Goal: Transaction & Acquisition: Purchase product/service

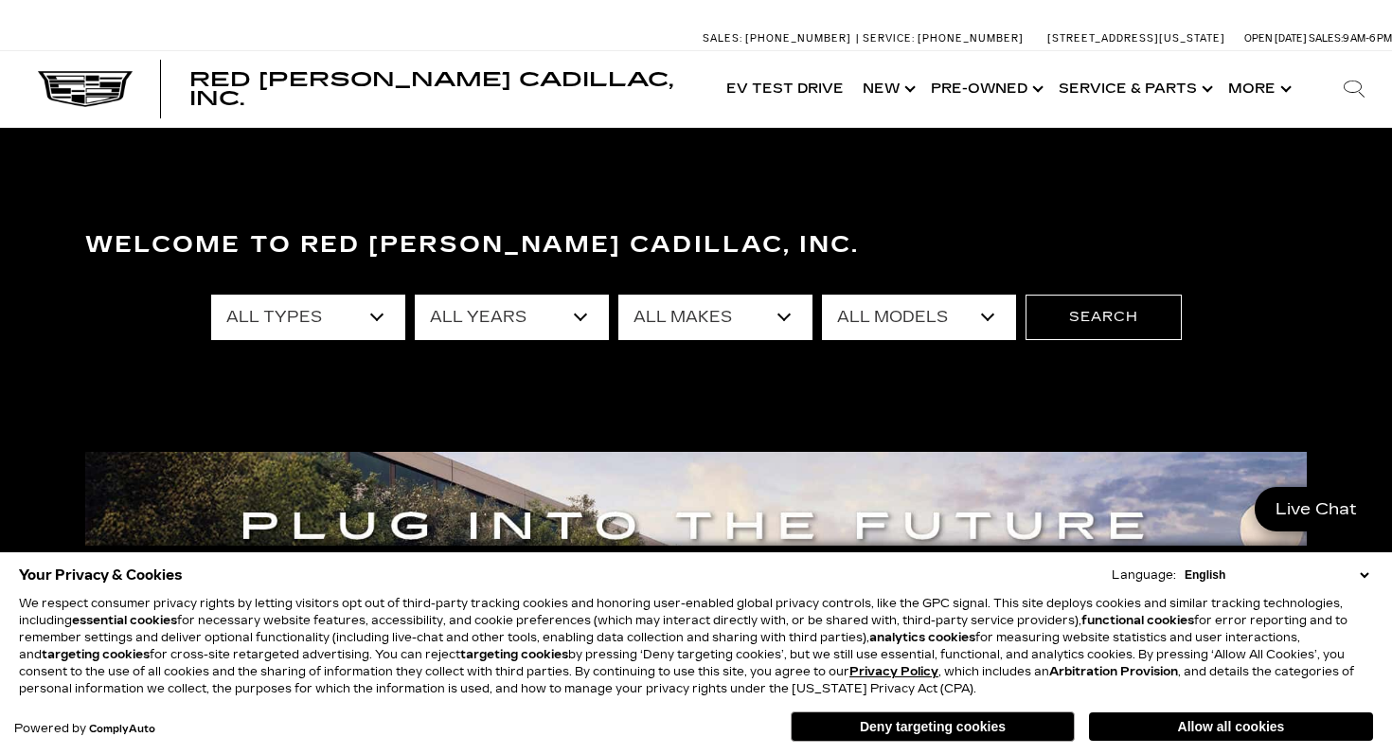
click at [310, 326] on select "All Types New Used Certified Used Demo" at bounding box center [308, 317] width 194 height 45
click at [211, 295] on select "All Types New Used Certified Used Demo" at bounding box center [308, 317] width 194 height 45
click at [313, 335] on select "All Types New Used Certified Used Demo" at bounding box center [308, 317] width 194 height 45
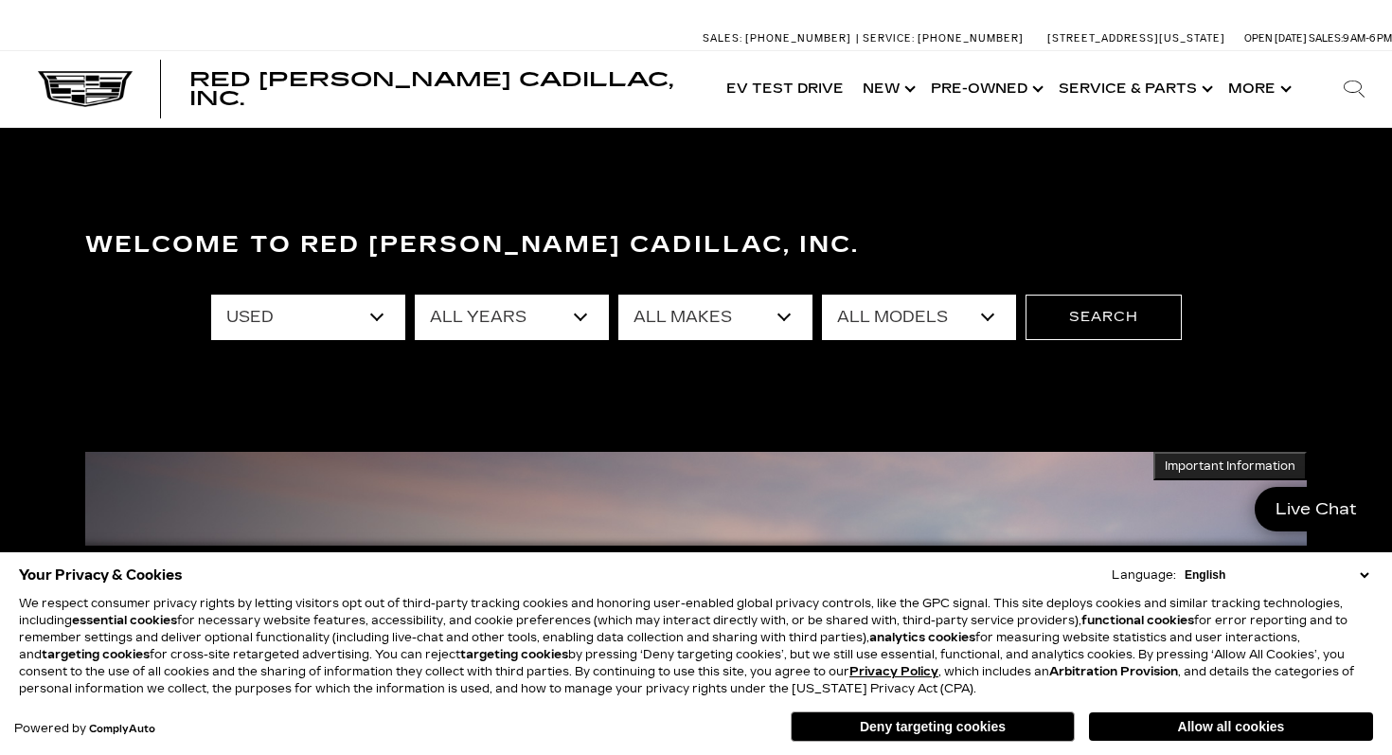
select select "New"
click at [211, 295] on select "All Types New Used Certified Used Demo" at bounding box center [308, 317] width 194 height 45
click at [429, 316] on select "All Years 2025 2024 2023 2022 2021 2020 2019 2018 2017 2013" at bounding box center [512, 317] width 194 height 45
click at [451, 296] on select "All Years 2026 2025 2024" at bounding box center [512, 317] width 194 height 45
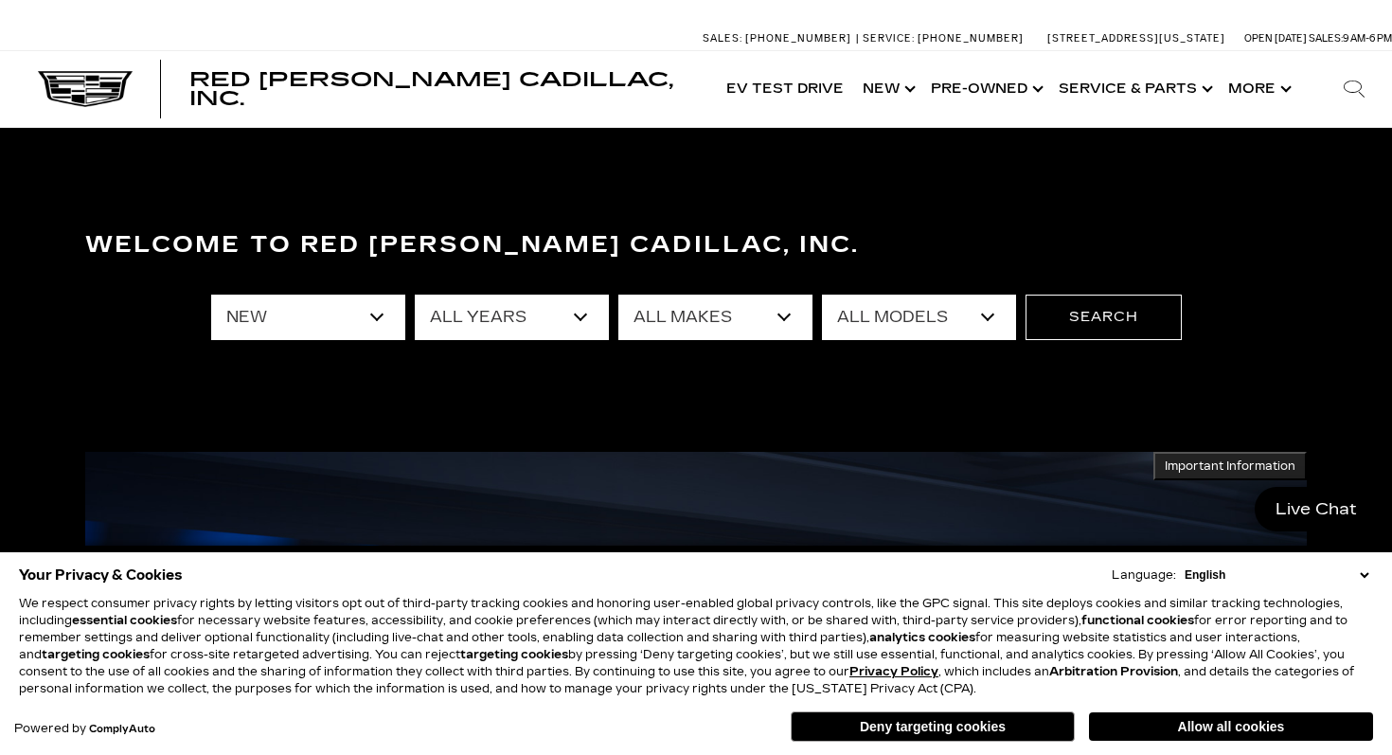
click at [540, 331] on select "All Years 2026 2025 2024" at bounding box center [512, 317] width 194 height 45
select select "2025"
click at [415, 295] on select "All Years 2026 2025 2024" at bounding box center [512, 317] width 194 height 45
click at [699, 332] on select "All Makes Cadillac" at bounding box center [715, 317] width 194 height 45
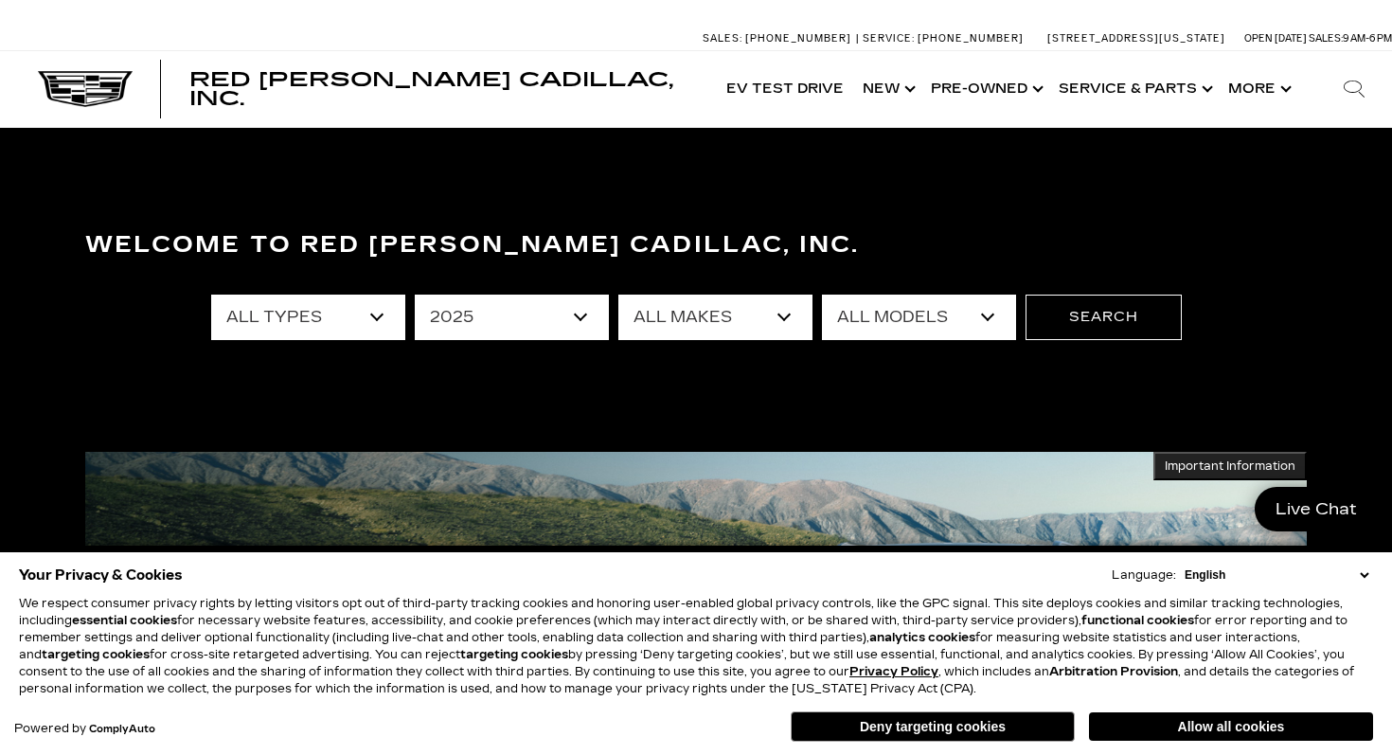
select select "Cadillac"
click at [618, 295] on select "All Makes Cadillac" at bounding box center [715, 317] width 194 height 45
click at [873, 302] on select "All Models CT4 Escalade Escalade ESV ESCALADE IQ LYRIQ OPTIQ XT5 XT6" at bounding box center [919, 317] width 194 height 45
select select "Escalade ESV"
click at [822, 295] on select "All Models CT4 Escalade Escalade ESV ESCALADE IQ LYRIQ OPTIQ XT5 XT6" at bounding box center [919, 317] width 194 height 45
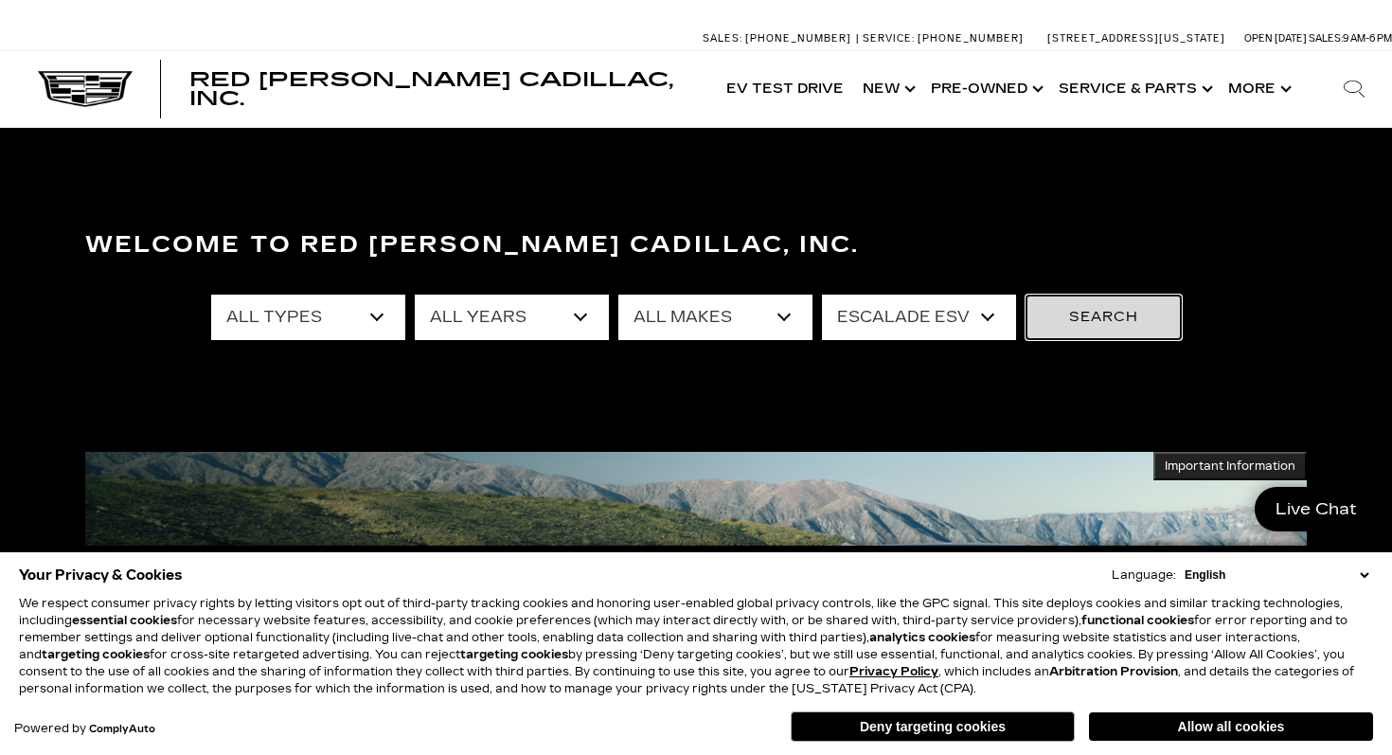
click at [1121, 321] on button "Search" at bounding box center [1104, 317] width 156 height 45
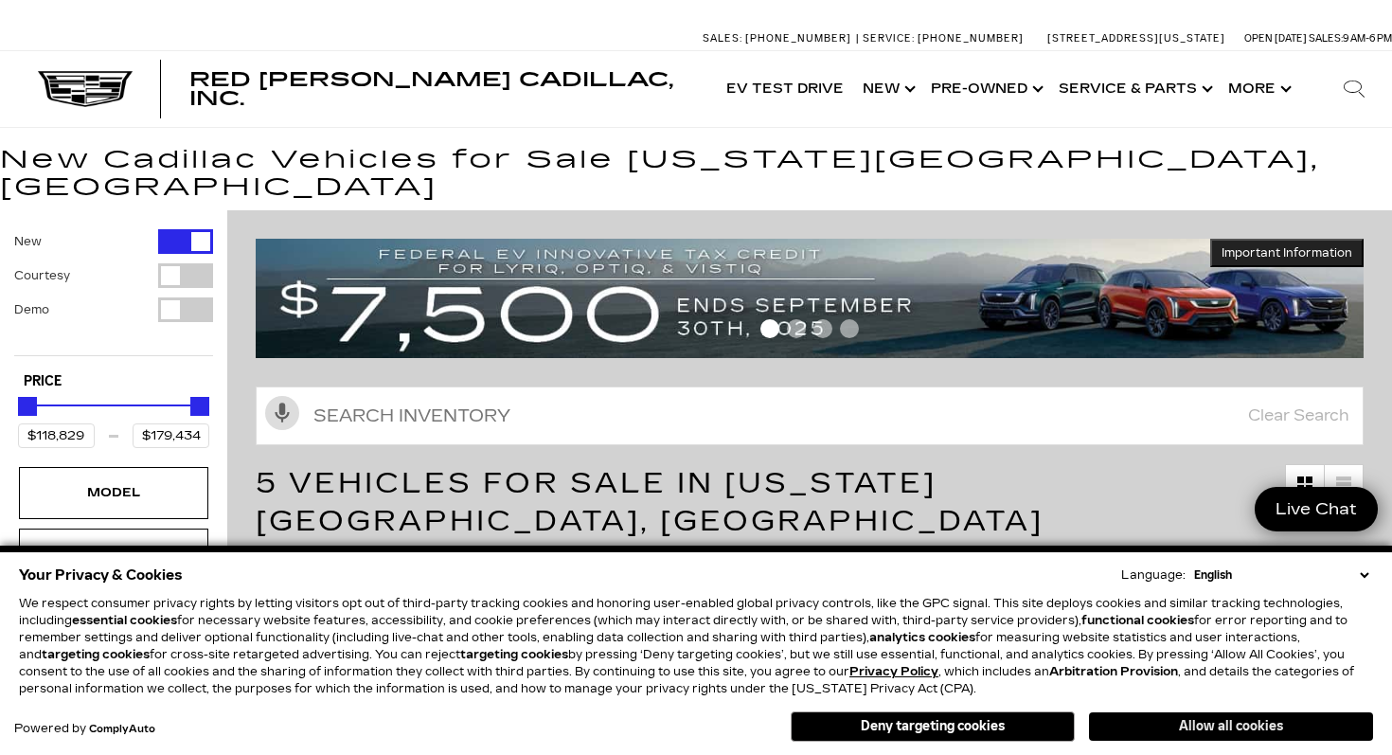
click at [1187, 734] on button "Allow all cookies" at bounding box center [1231, 726] width 284 height 28
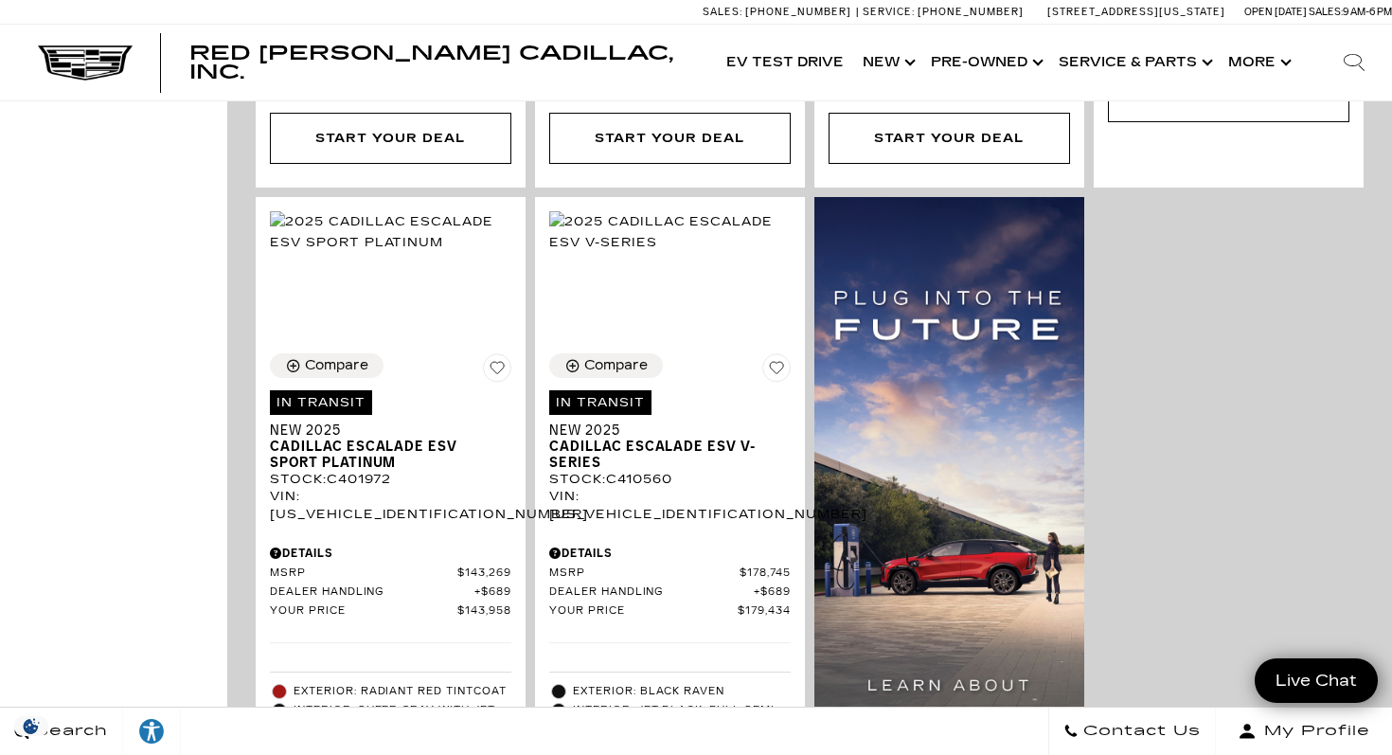
scroll to position [1170, 0]
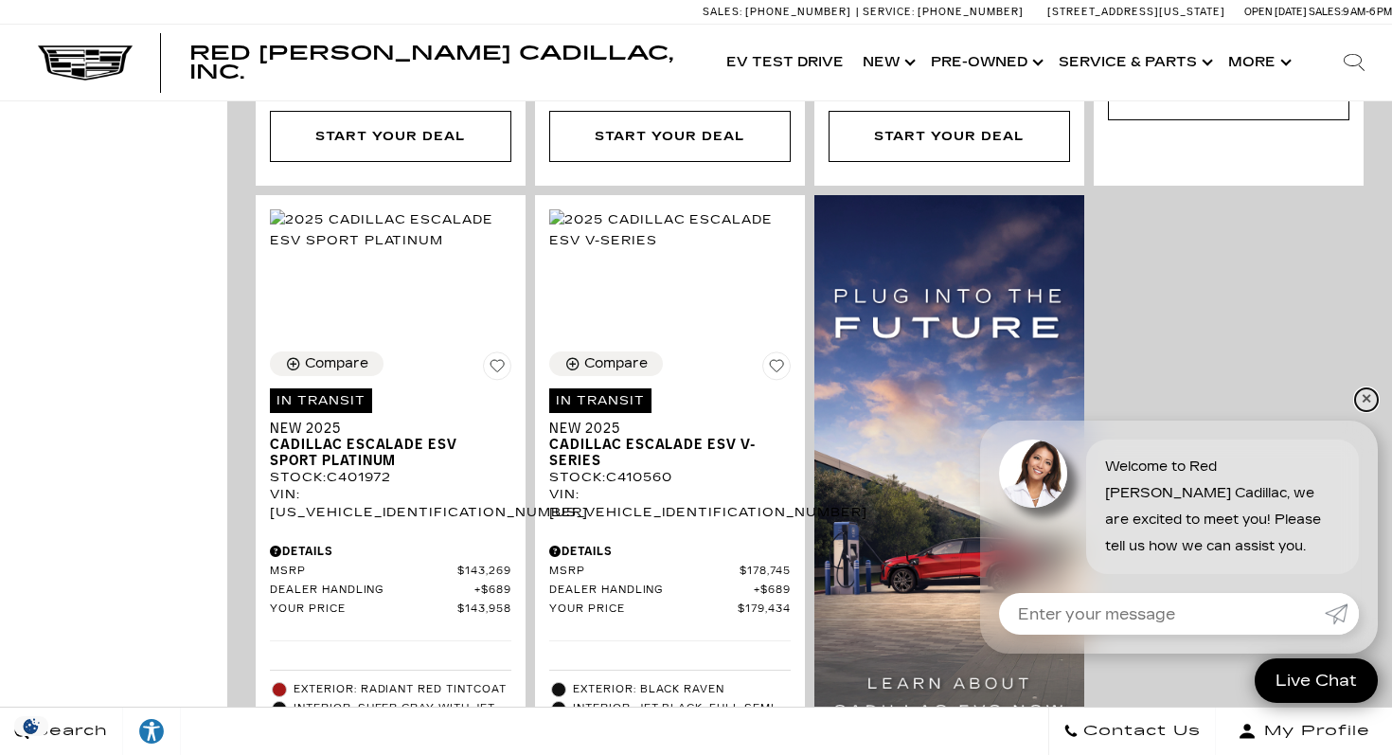
click at [1365, 399] on link "✕" at bounding box center [1366, 399] width 23 height 23
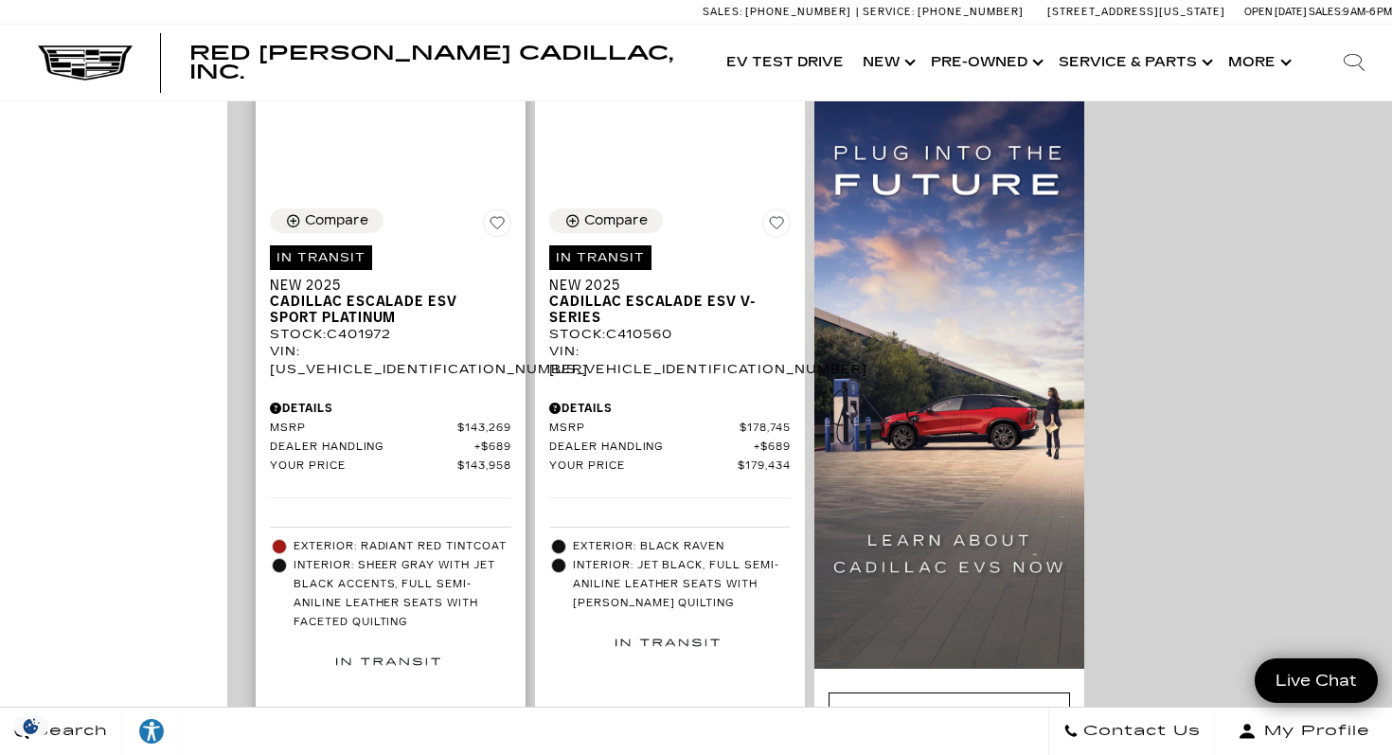
scroll to position [1298, 0]
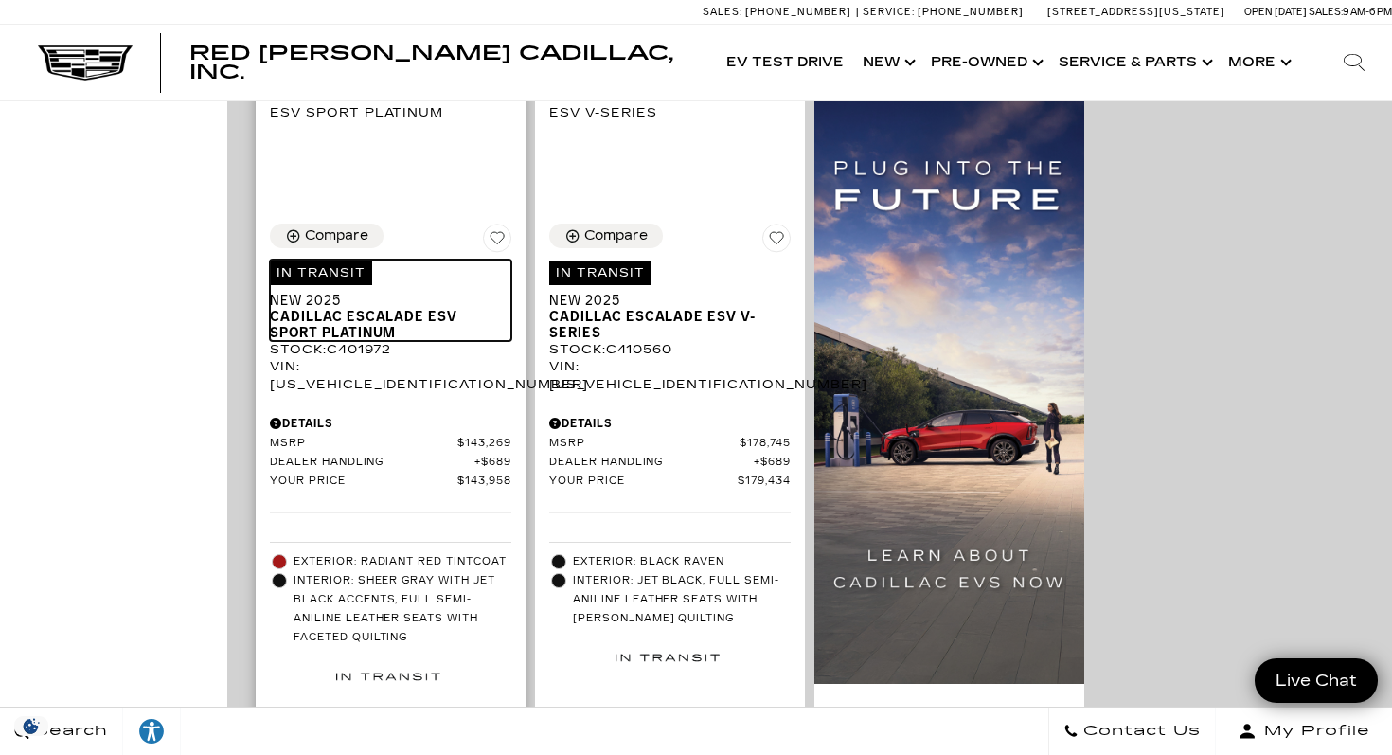
click at [365, 309] on span "Cadillac Escalade ESV Sport Platinum" at bounding box center [383, 325] width 227 height 32
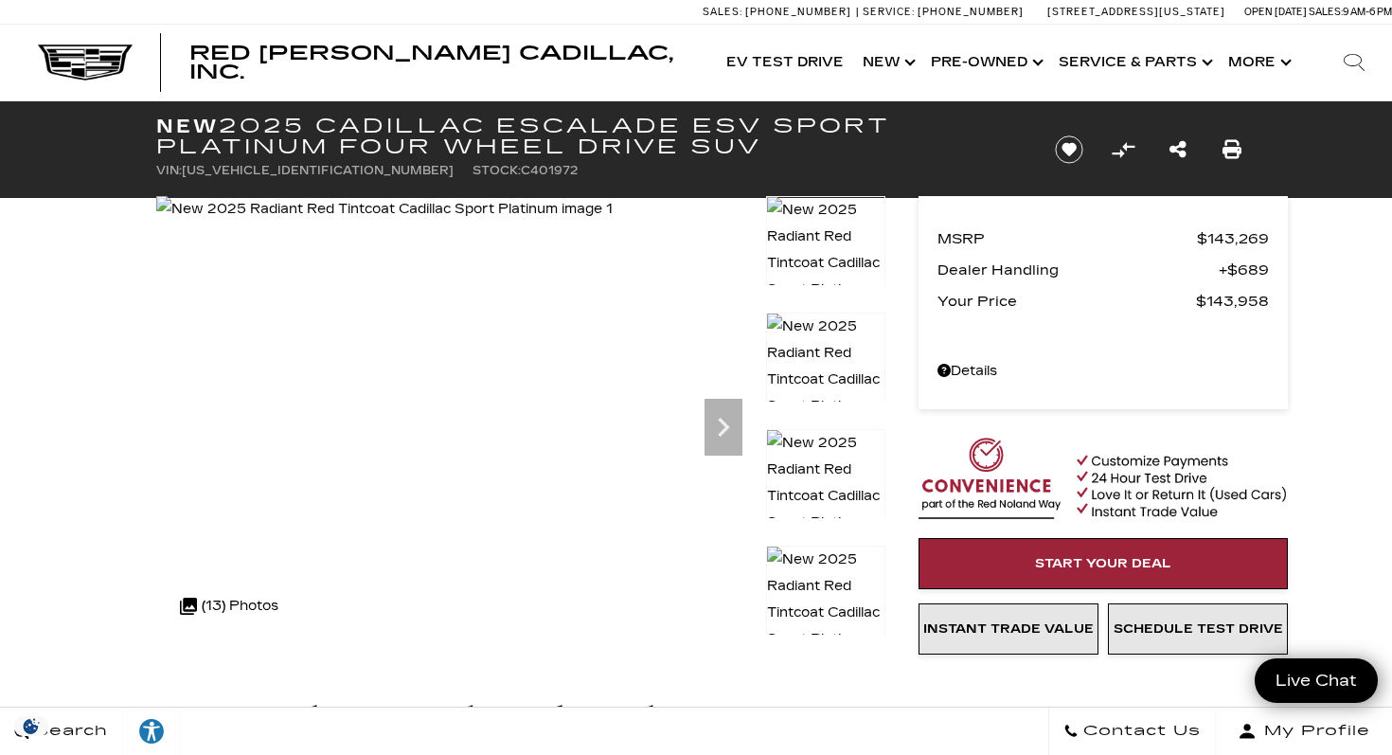
click at [810, 353] on img at bounding box center [825, 380] width 119 height 134
click at [723, 425] on icon "Next" at bounding box center [724, 427] width 38 height 38
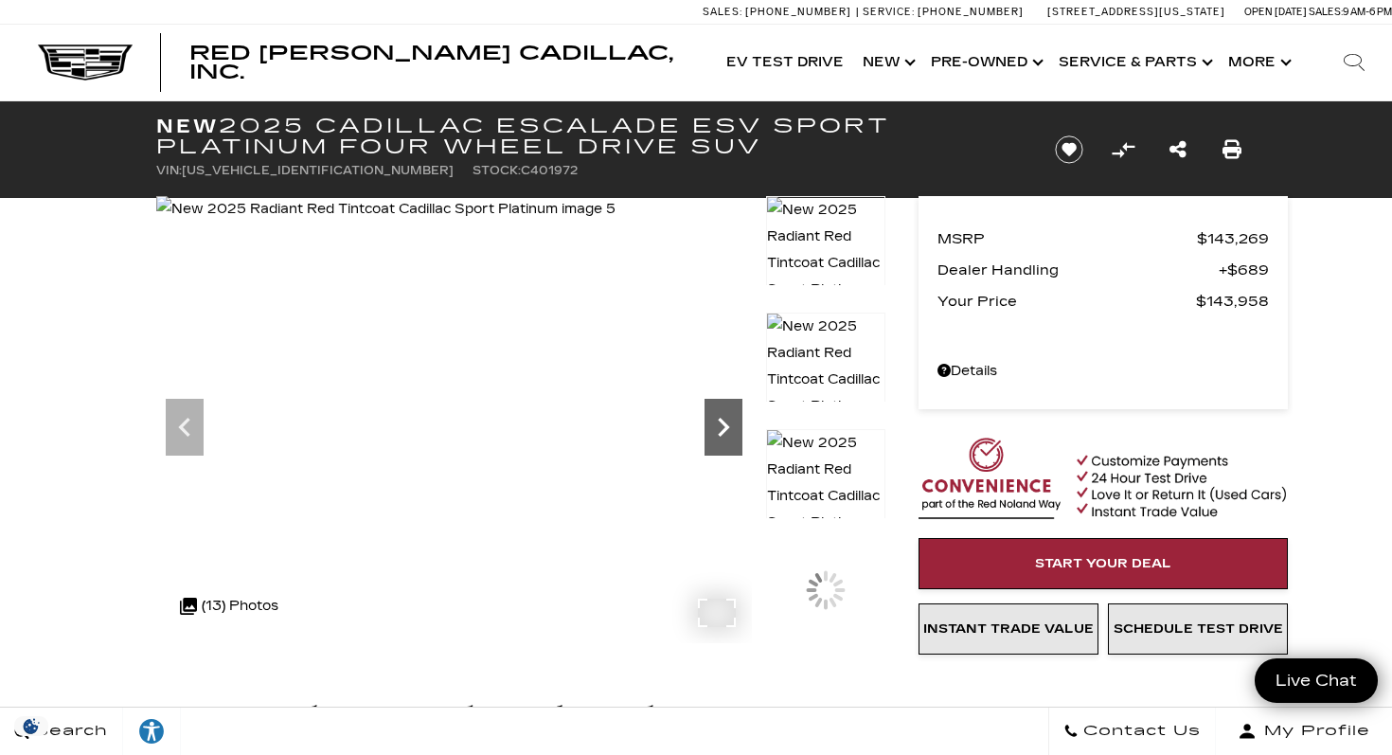
click at [723, 425] on icon "Next" at bounding box center [724, 427] width 38 height 38
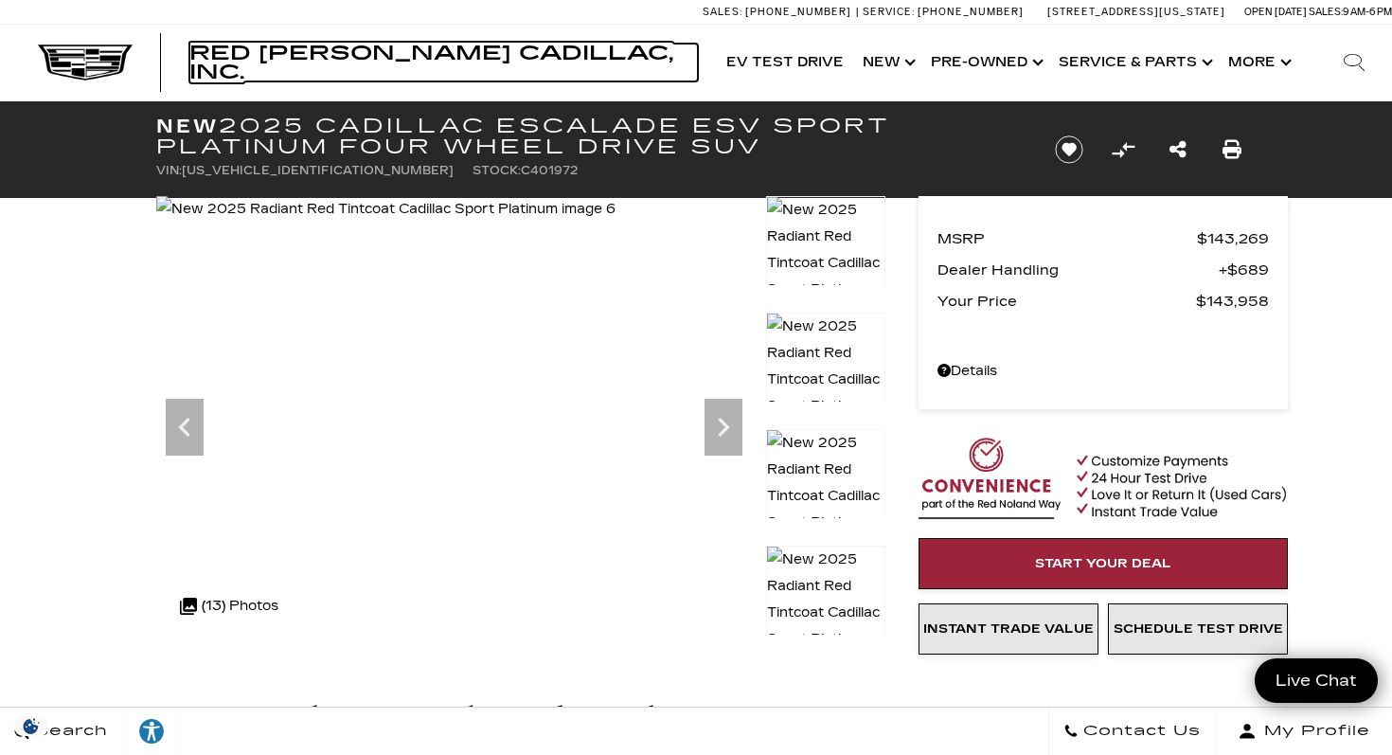
click at [351, 51] on span "Red [PERSON_NAME] Cadillac, Inc." at bounding box center [431, 63] width 484 height 42
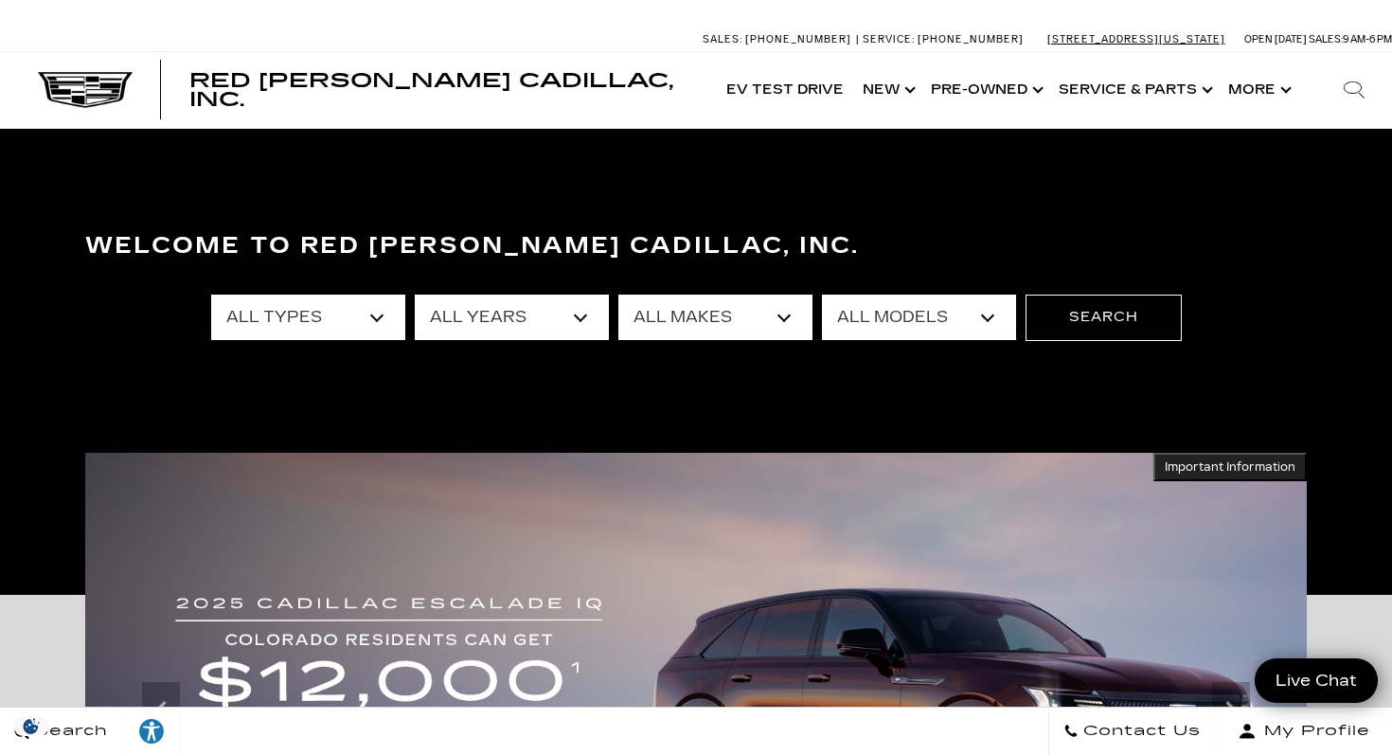
click at [1047, 35] on link "[STREET_ADDRESS][US_STATE]" at bounding box center [1136, 39] width 178 height 12
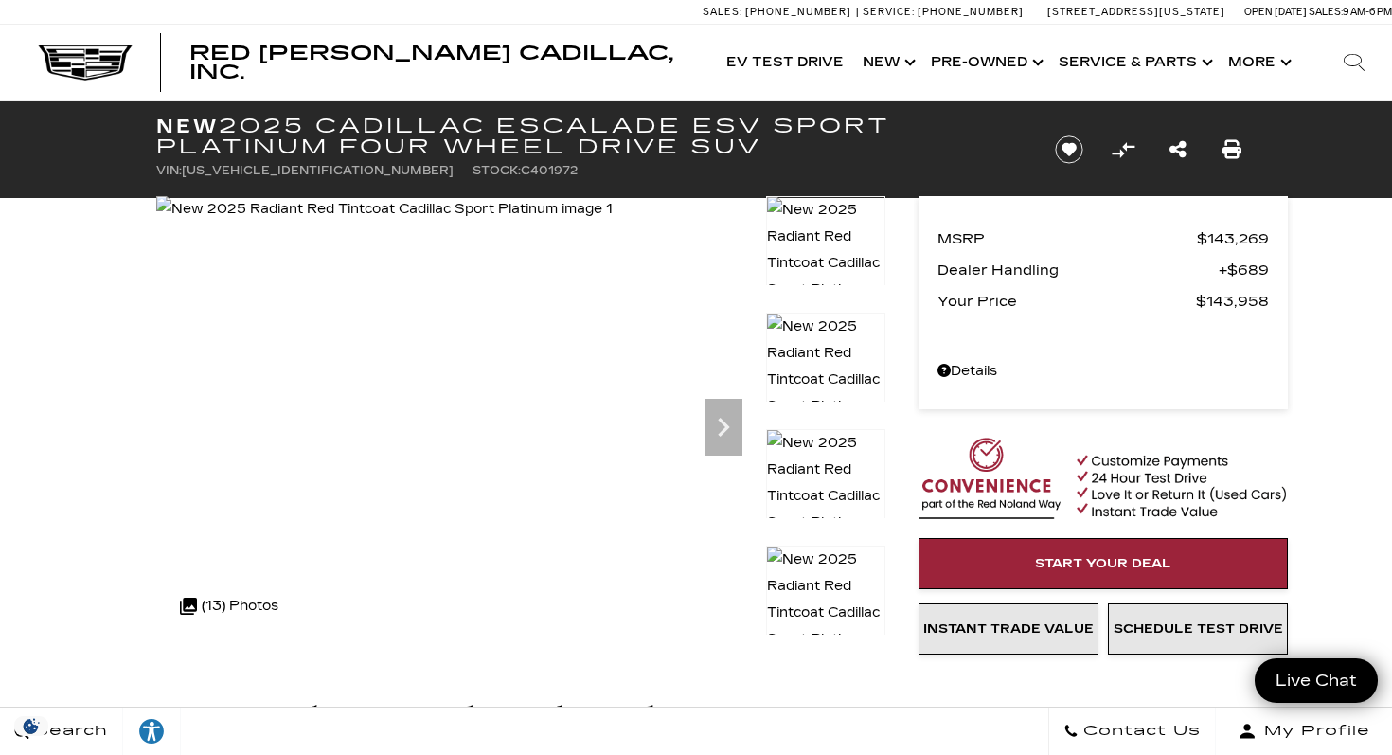
click at [864, 457] on img at bounding box center [825, 496] width 119 height 134
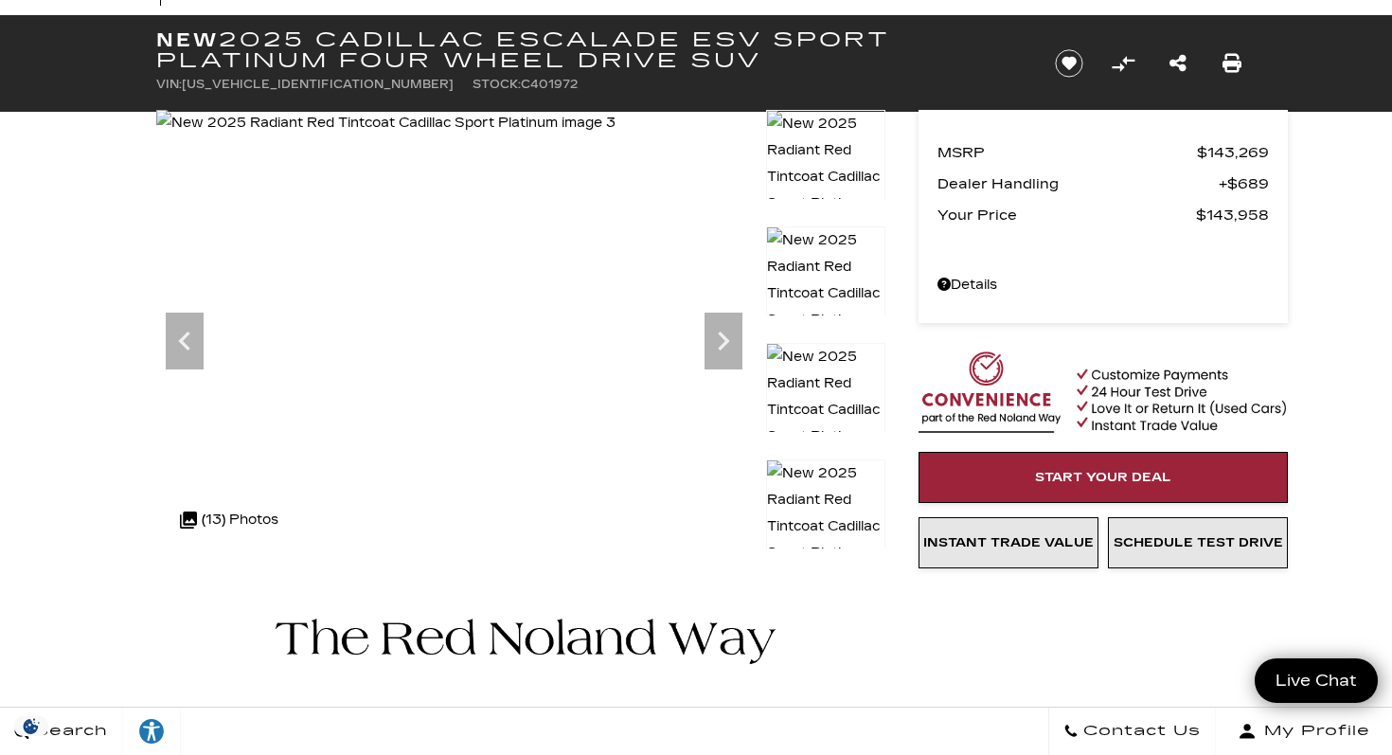
scroll to position [88, 0]
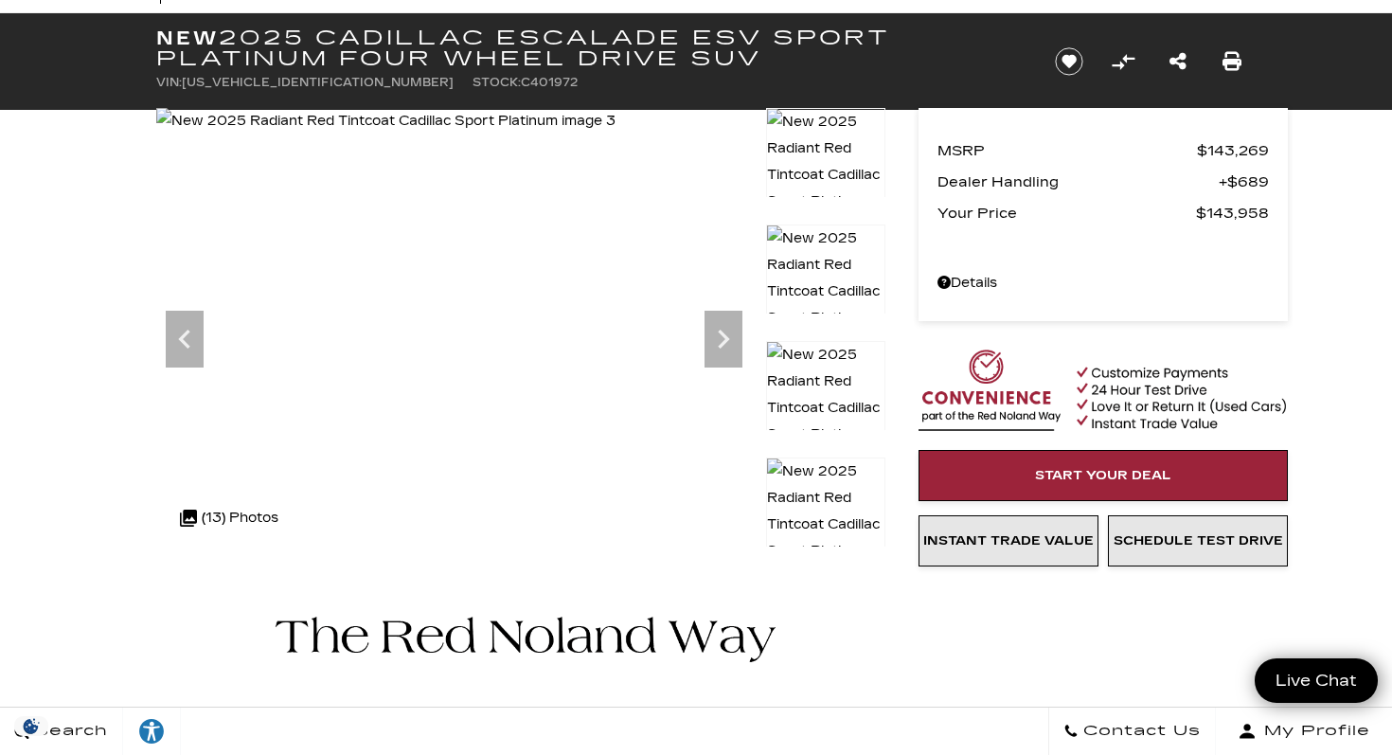
click at [845, 491] on img at bounding box center [825, 524] width 119 height 134
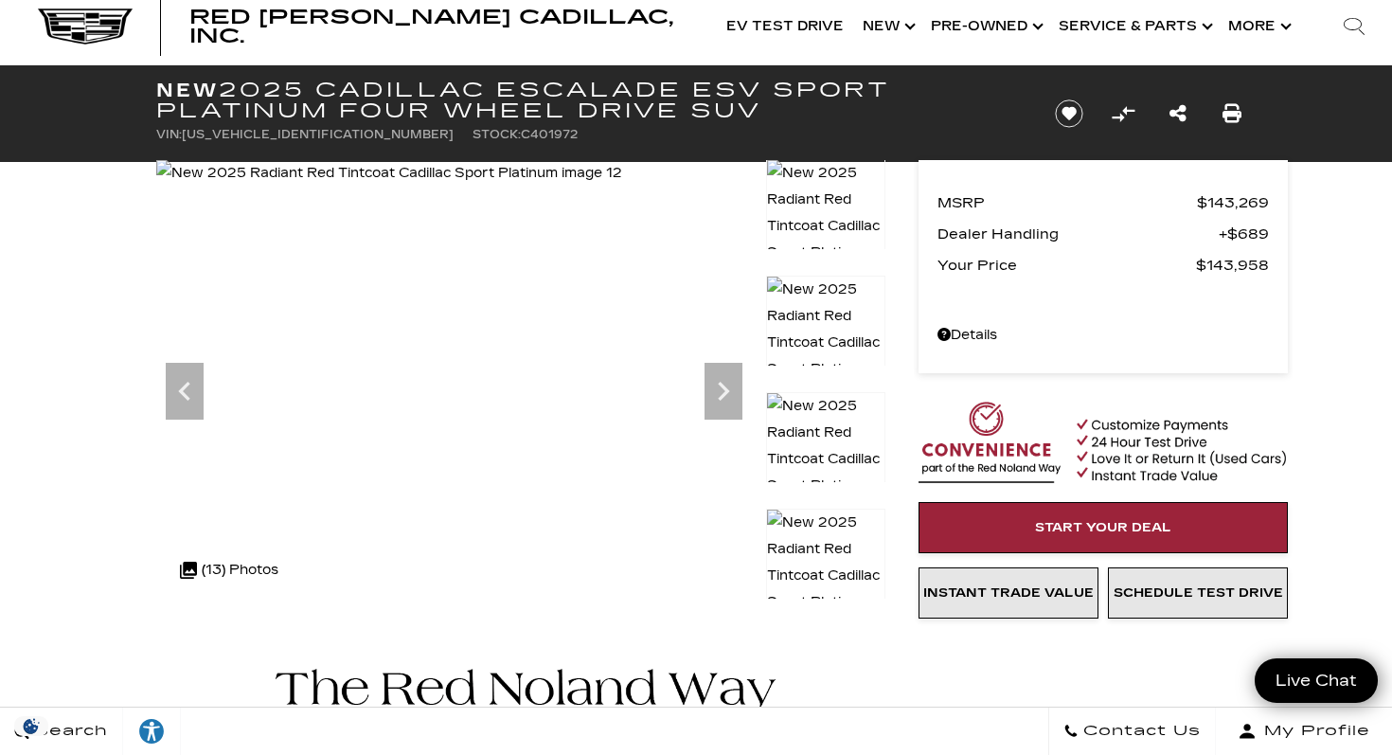
scroll to position [0, 0]
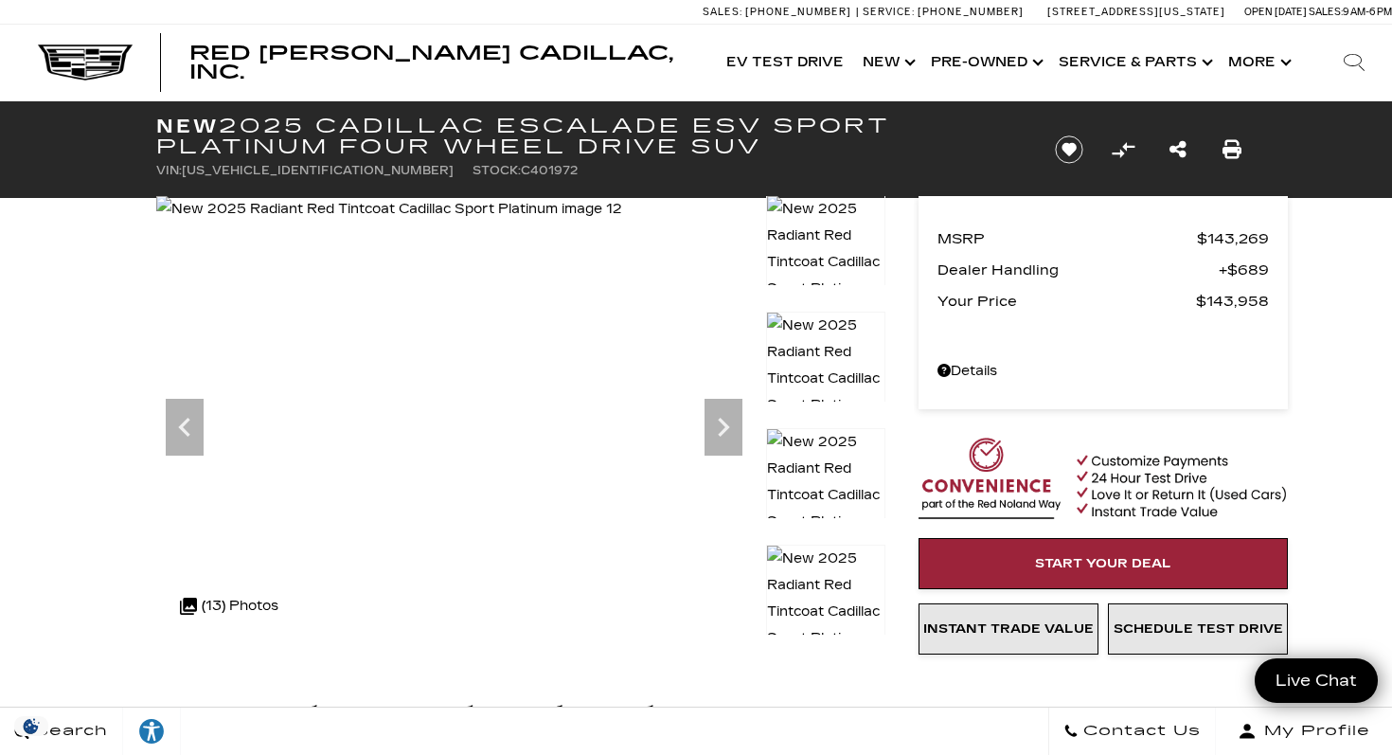
click at [785, 579] on img at bounding box center [825, 612] width 119 height 134
click at [827, 472] on img at bounding box center [825, 495] width 119 height 134
click at [820, 337] on img at bounding box center [825, 379] width 119 height 134
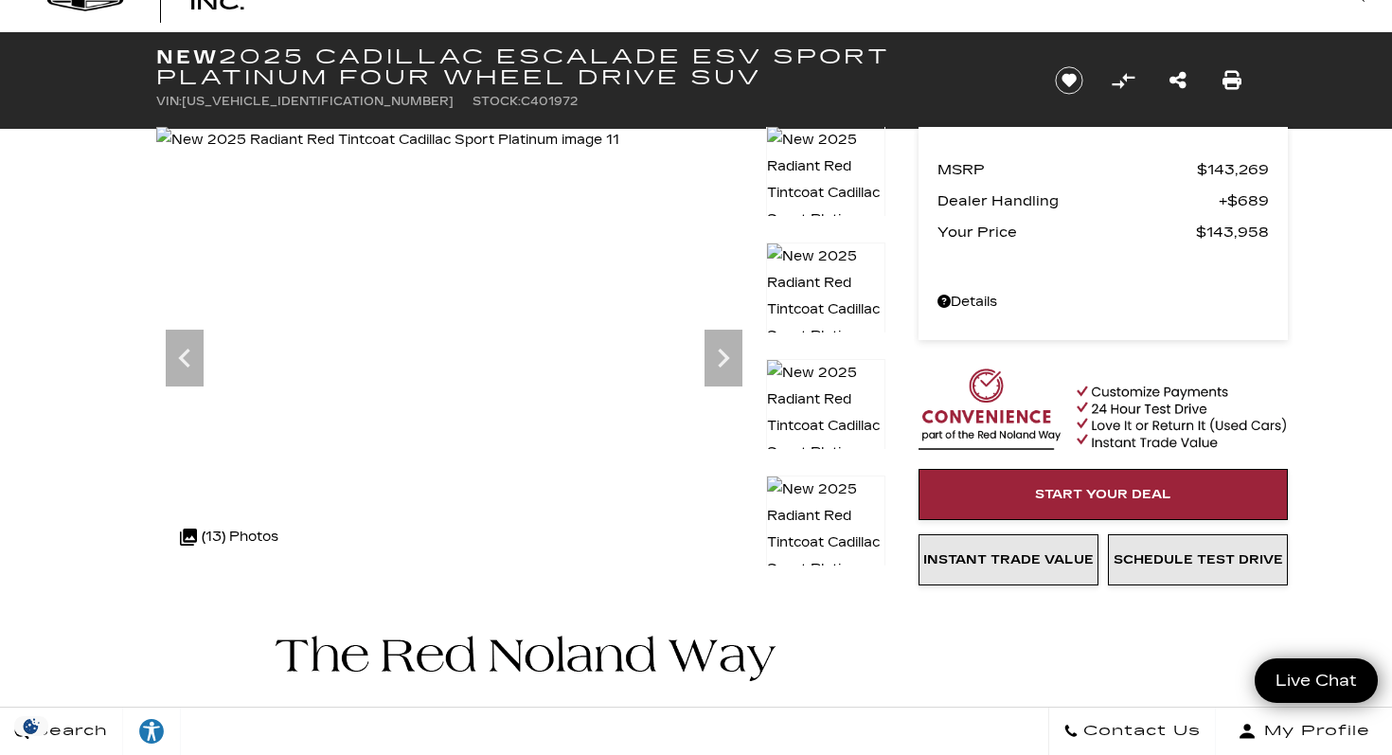
scroll to position [111, 0]
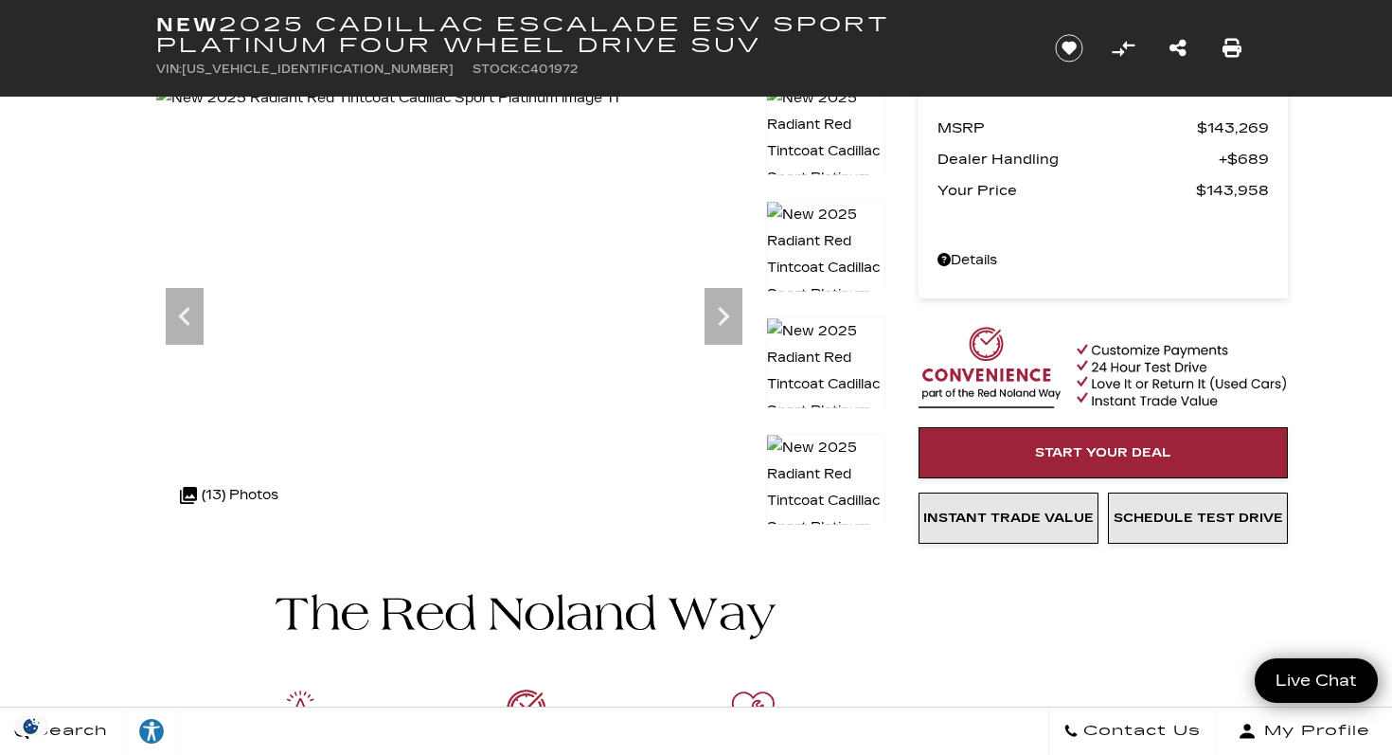
click at [837, 461] on img at bounding box center [825, 501] width 119 height 134
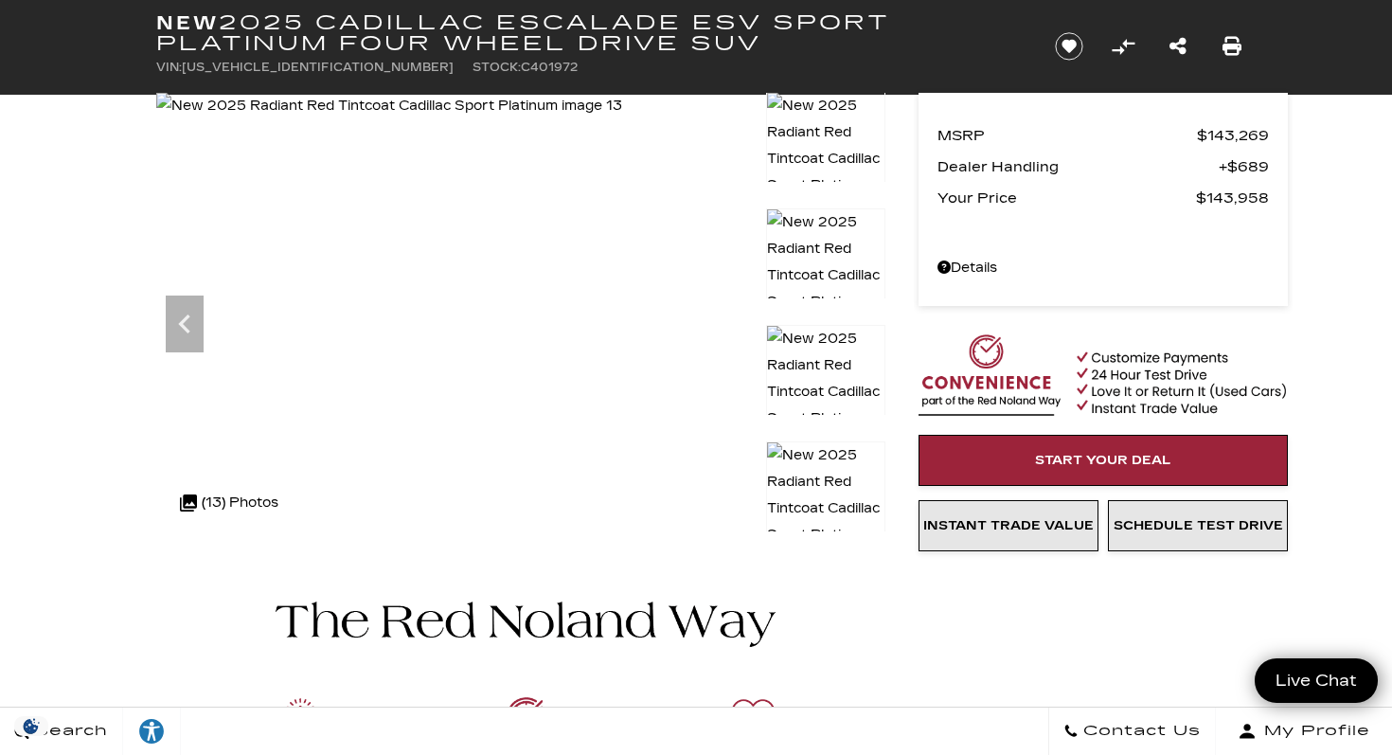
scroll to position [0, 0]
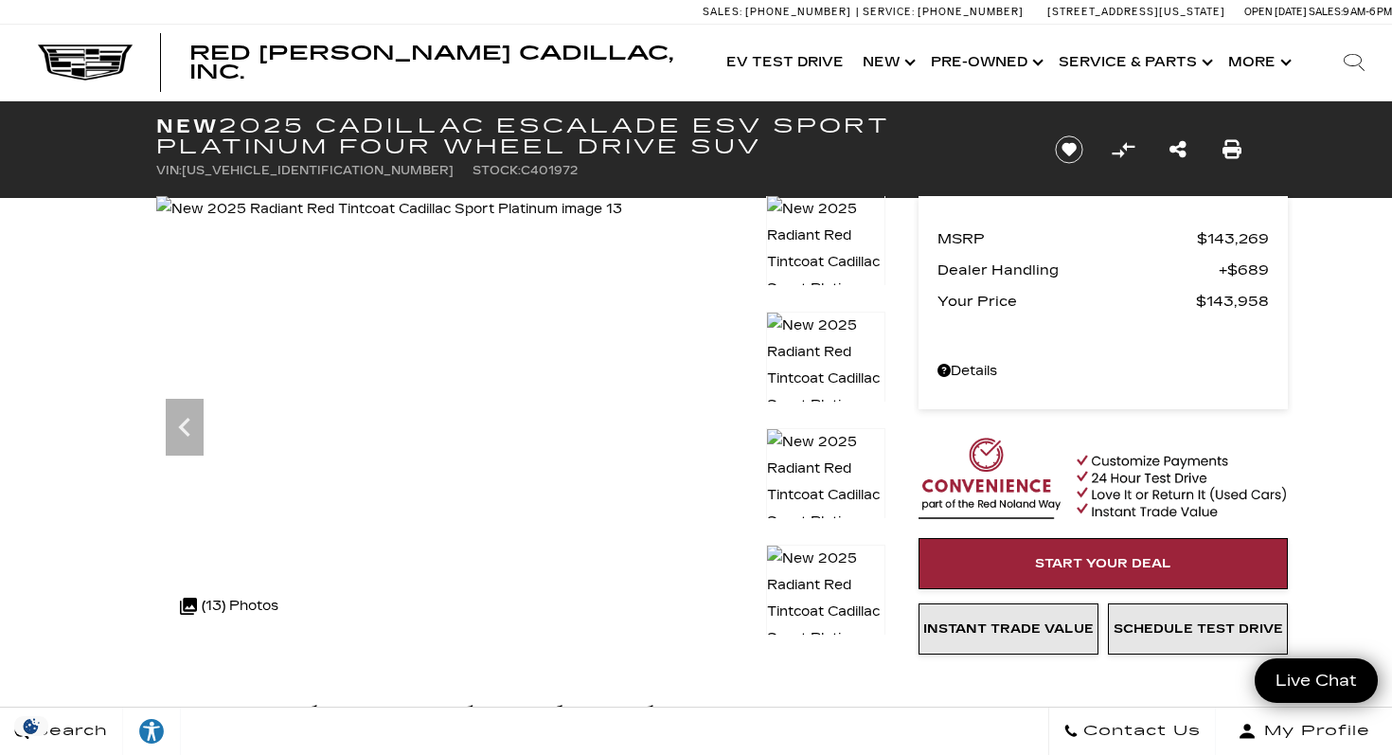
click at [827, 224] on img at bounding box center [825, 262] width 119 height 134
click at [195, 446] on div "Previous" at bounding box center [185, 427] width 38 height 57
click at [819, 239] on img at bounding box center [825, 263] width 119 height 134
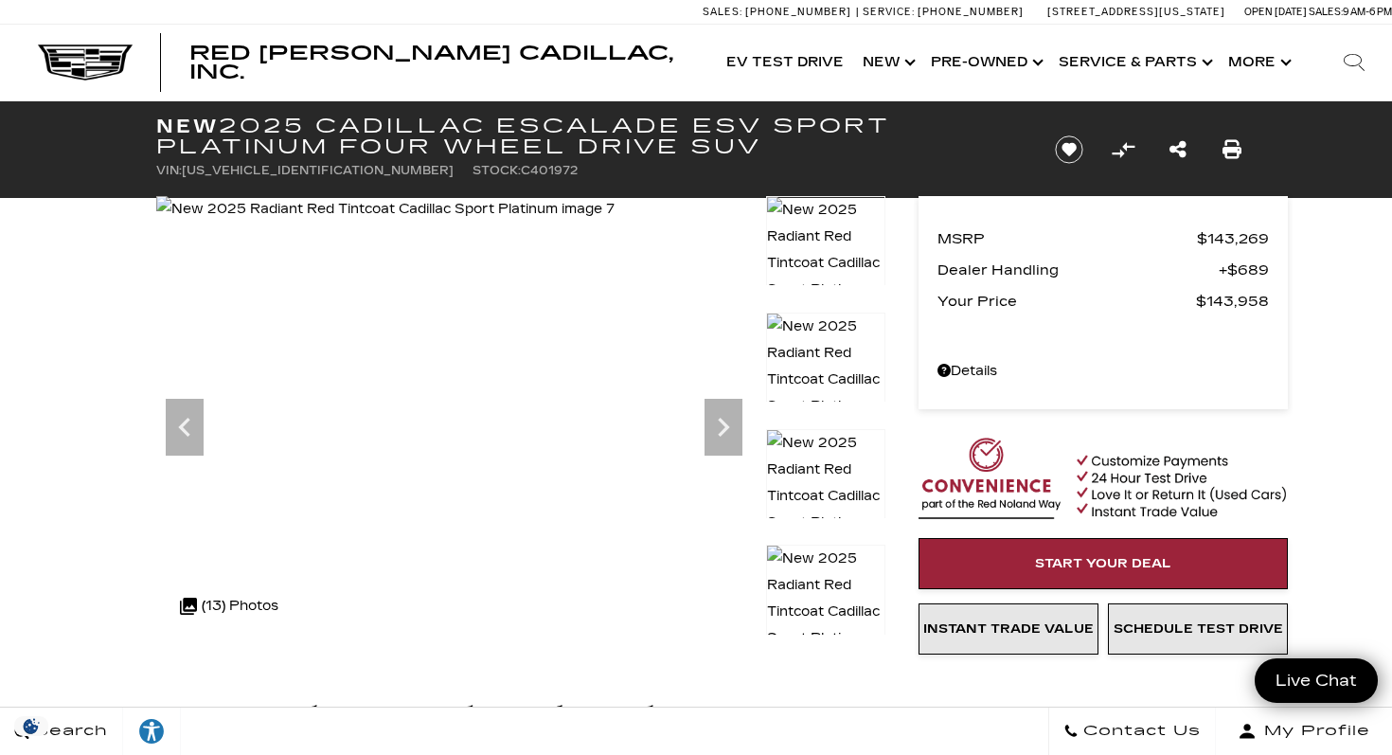
click at [819, 239] on img at bounding box center [825, 263] width 119 height 134
click at [184, 446] on div "Previous" at bounding box center [185, 427] width 38 height 57
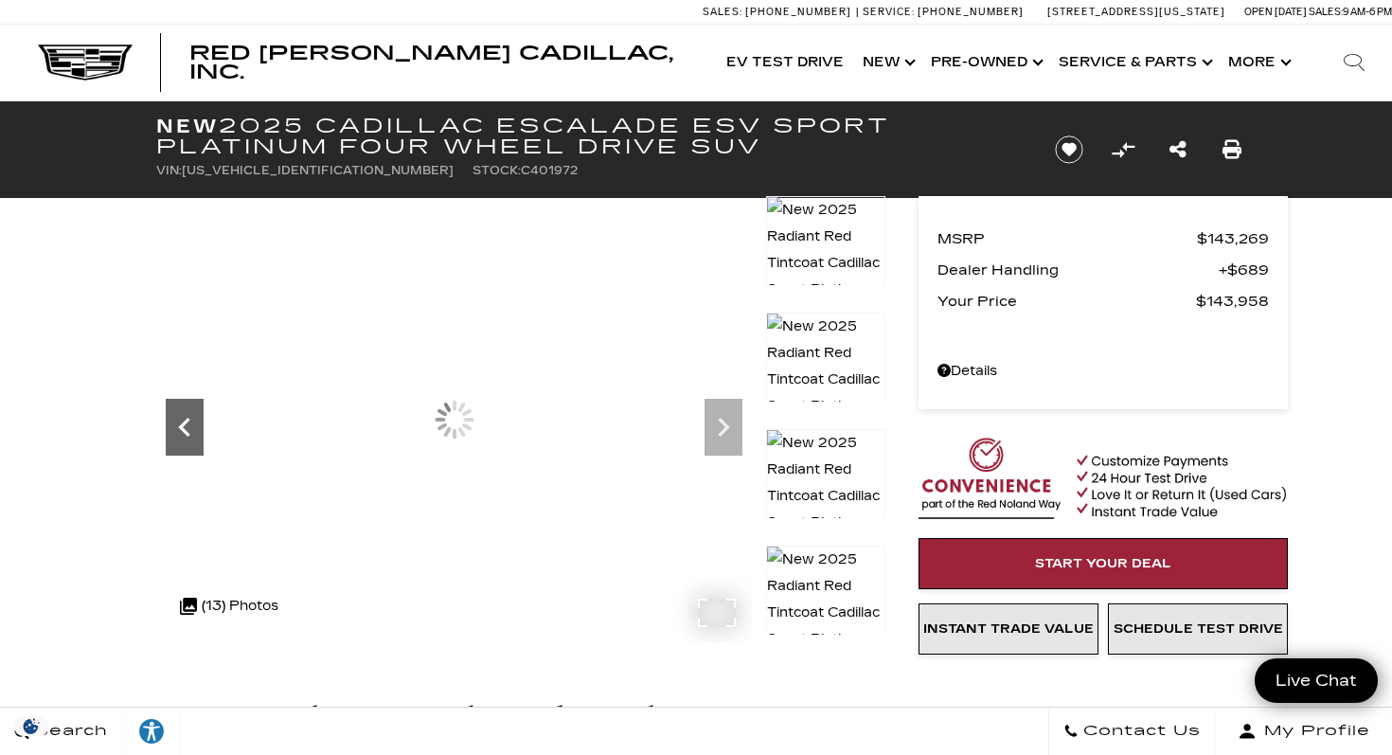
click at [184, 446] on div "Previous" at bounding box center [185, 427] width 38 height 57
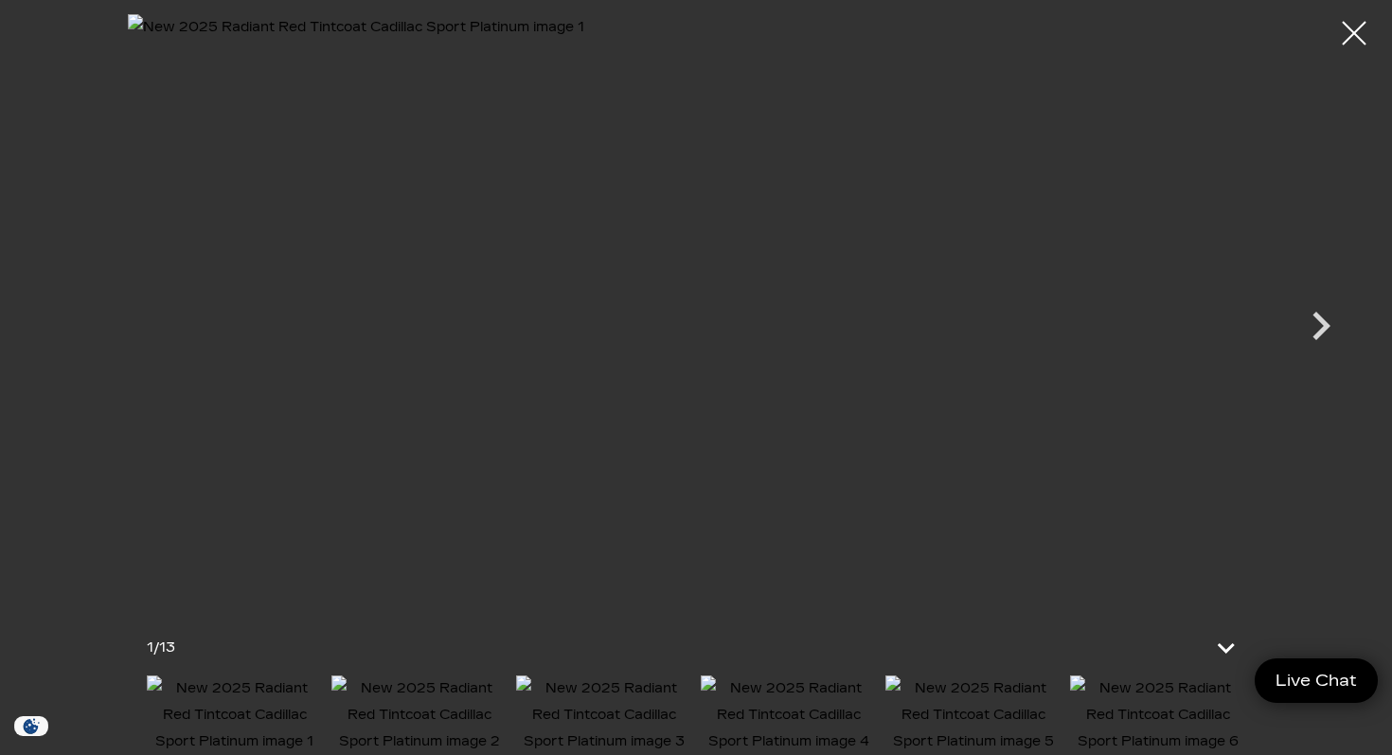
click at [184, 446] on img at bounding box center [696, 308] width 1137 height 589
click at [1322, 327] on icon "Next" at bounding box center [1321, 325] width 57 height 57
click at [426, 713] on img at bounding box center [418, 715] width 175 height 80
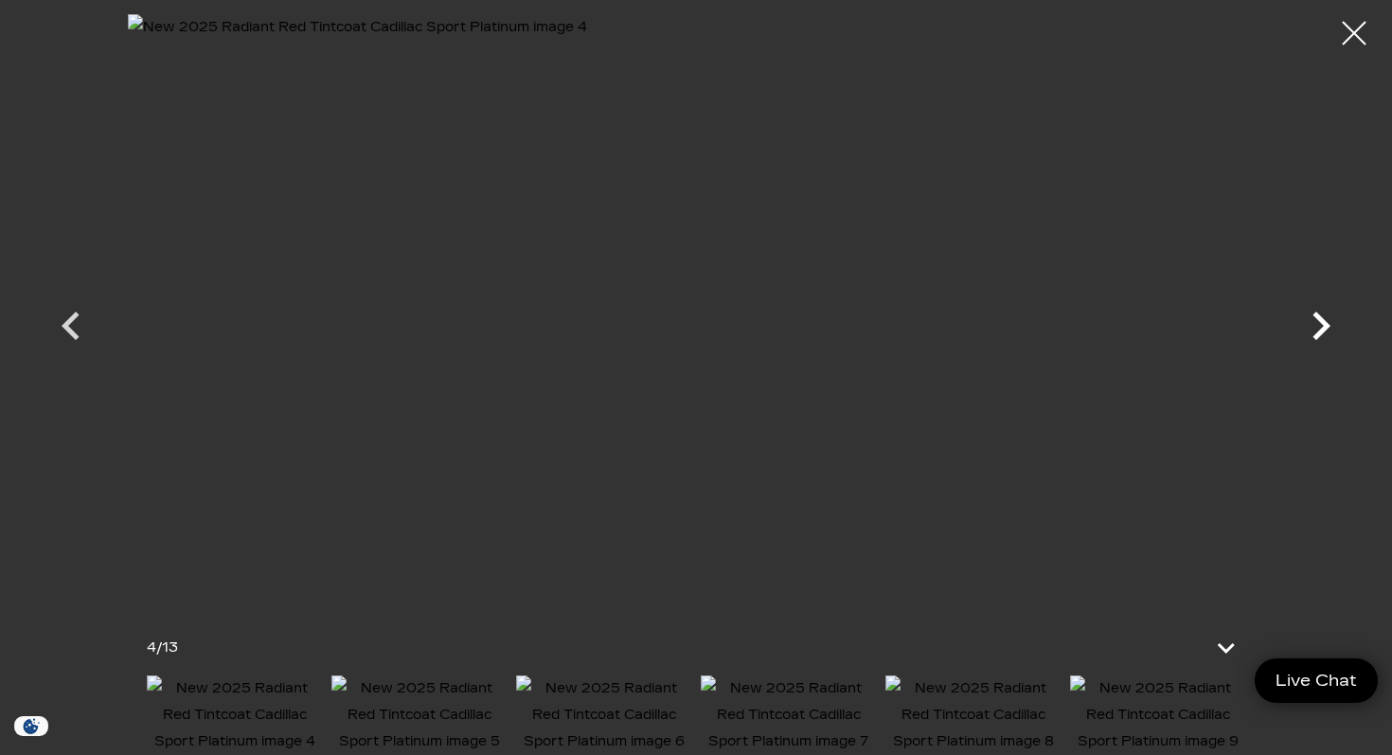
click at [1334, 327] on icon "Next" at bounding box center [1321, 325] width 57 height 57
click at [1334, 328] on icon "Next" at bounding box center [1321, 325] width 57 height 57
click at [1337, 327] on icon "Next" at bounding box center [1321, 325] width 57 height 57
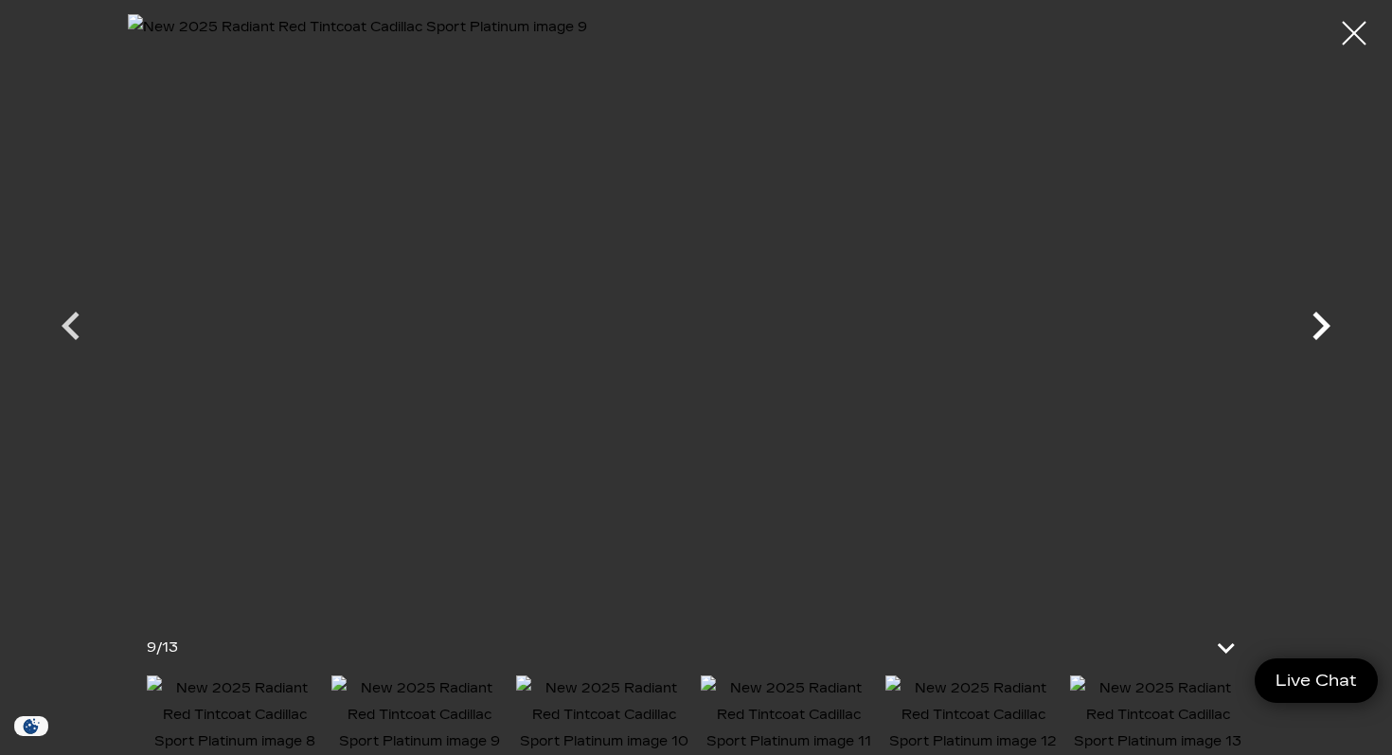
click at [1314, 331] on icon "Next" at bounding box center [1321, 325] width 57 height 57
click at [1326, 331] on icon "Next" at bounding box center [1321, 325] width 57 height 57
click at [1326, 331] on div at bounding box center [696, 308] width 1326 height 589
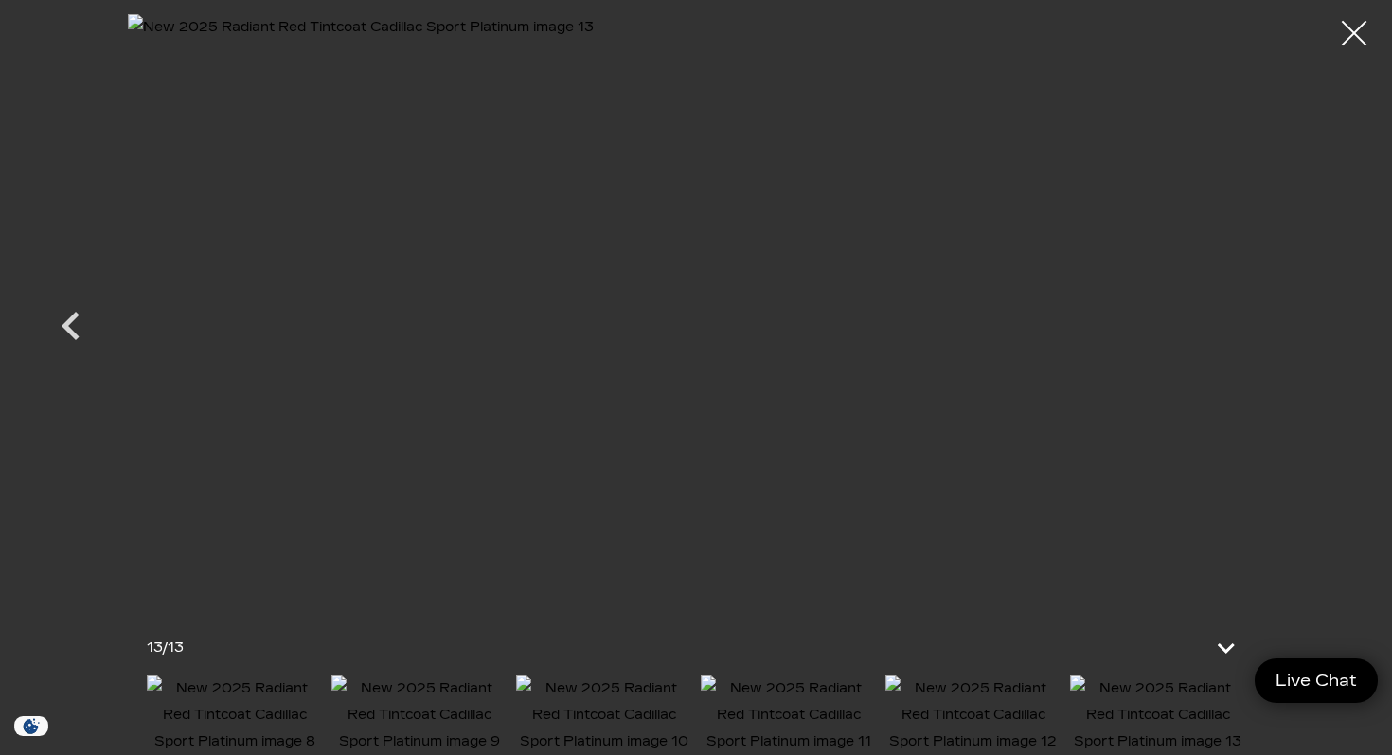
click at [1352, 31] on div at bounding box center [1355, 34] width 50 height 50
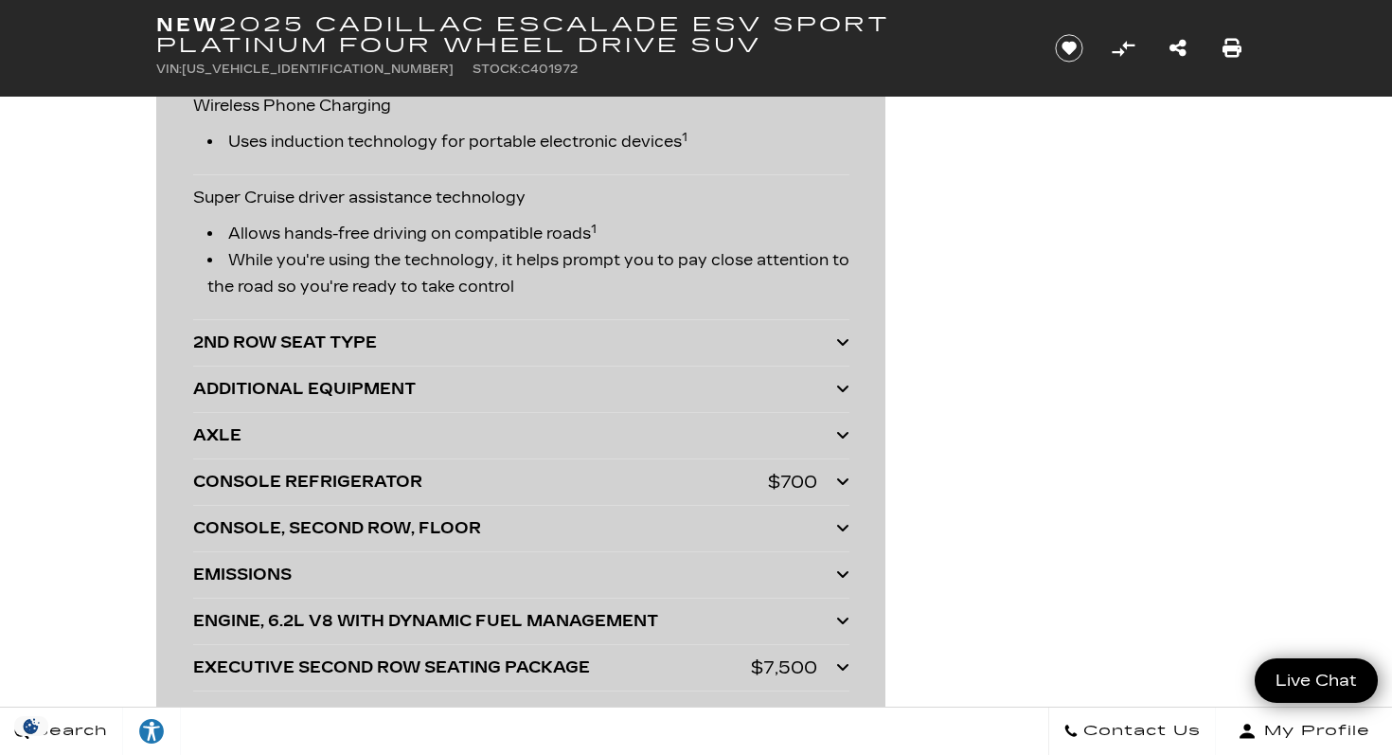
scroll to position [4890, 0]
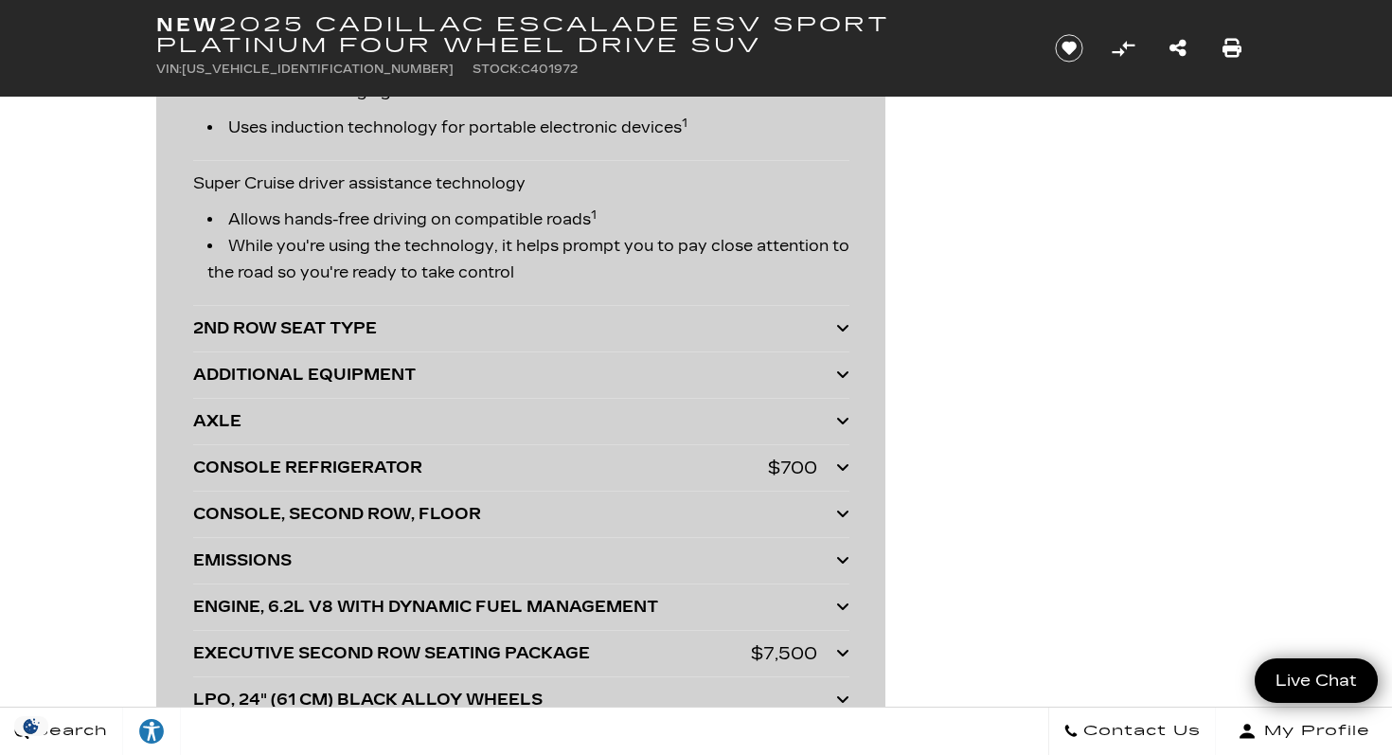
click at [847, 463] on icon at bounding box center [842, 466] width 13 height 15
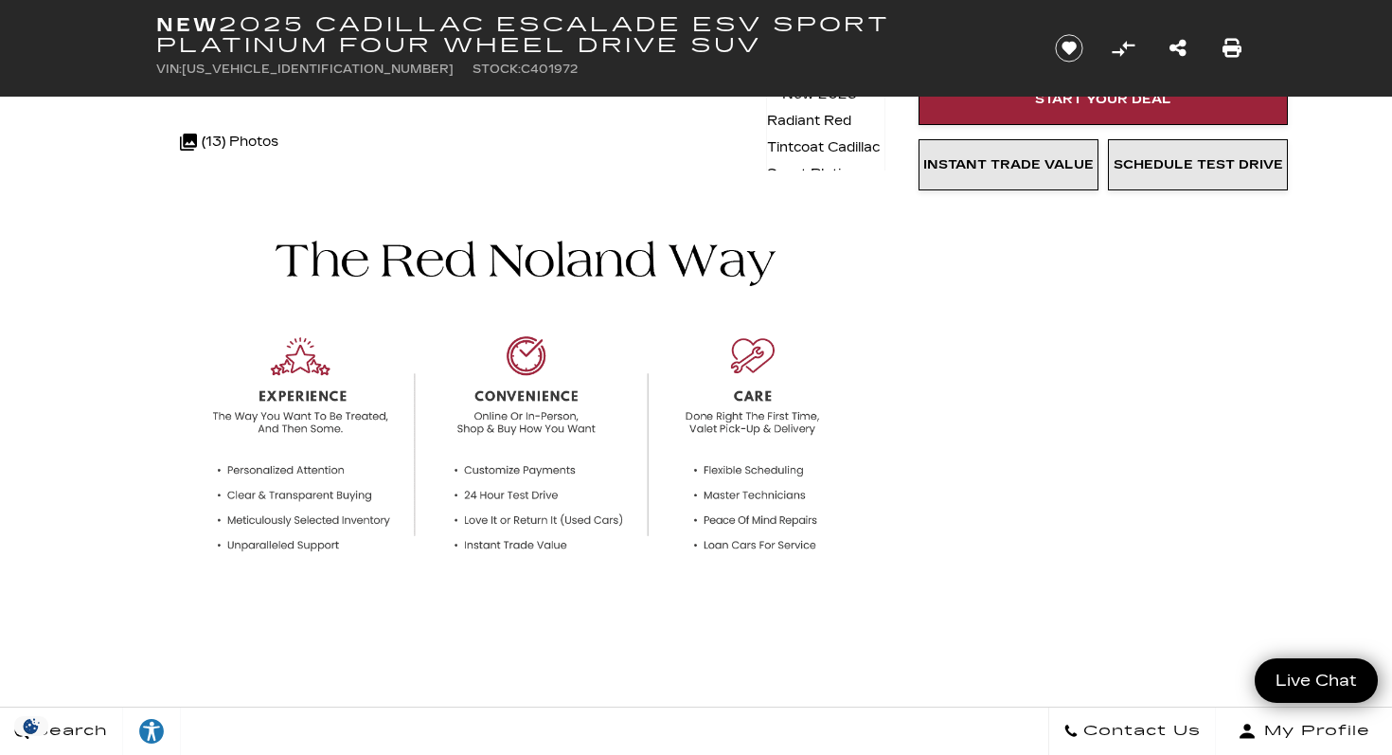
scroll to position [0, 0]
